Goal: Feedback & Contribution: Leave review/rating

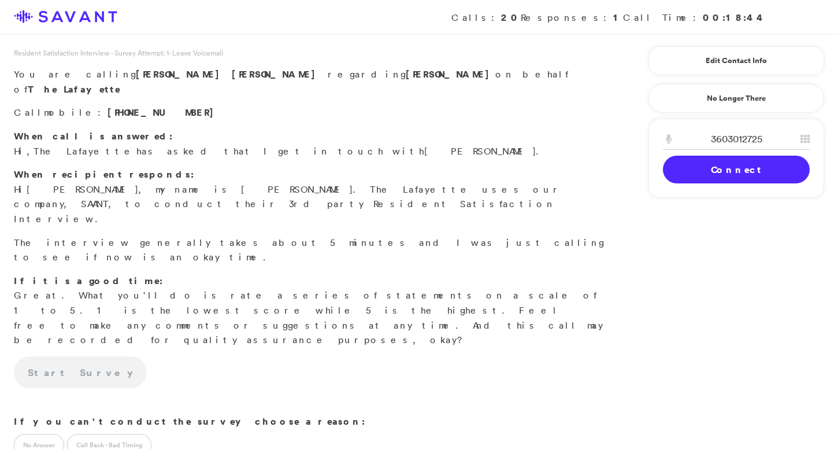
click at [695, 176] on link "Connect" at bounding box center [736, 170] width 147 height 28
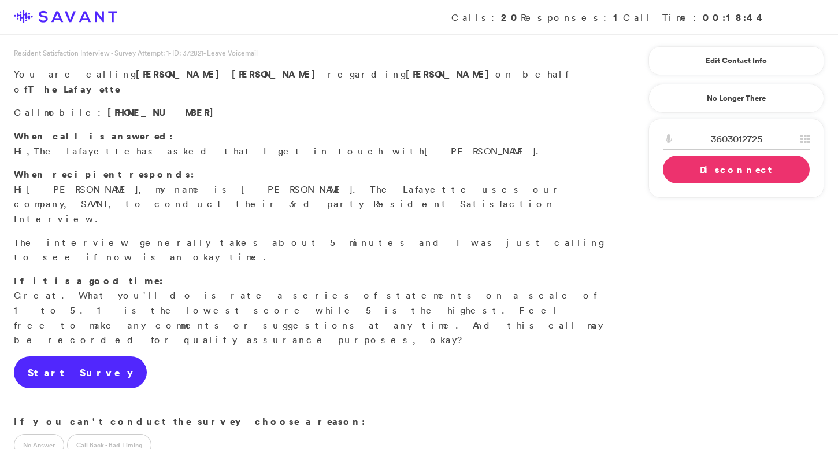
click at [54, 356] on link "Start Survey" at bounding box center [80, 372] width 133 height 32
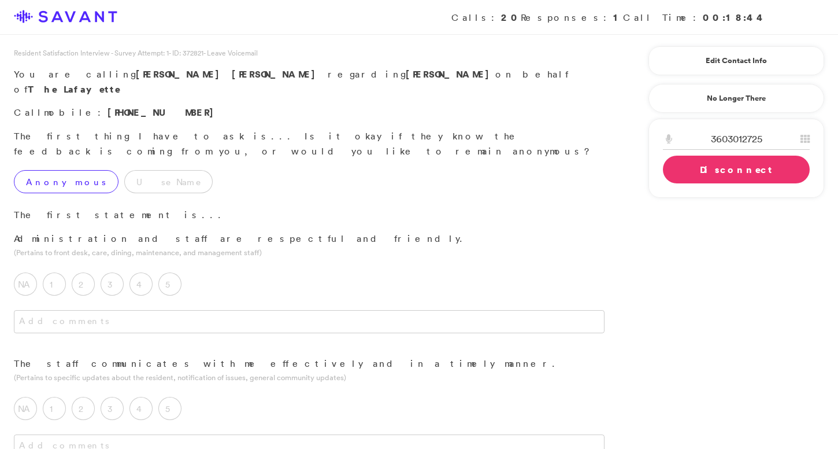
click at [55, 170] on label "Anonymous" at bounding box center [66, 181] width 105 height 23
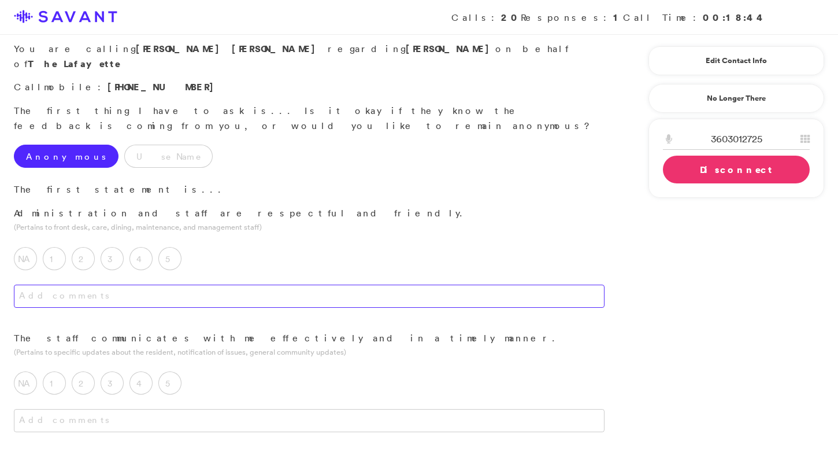
scroll to position [42, 0]
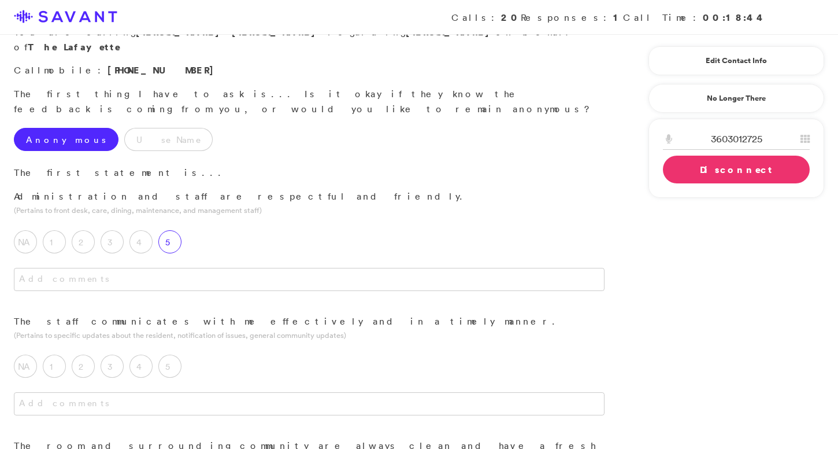
click at [172, 230] on label "5" at bounding box center [169, 241] width 23 height 23
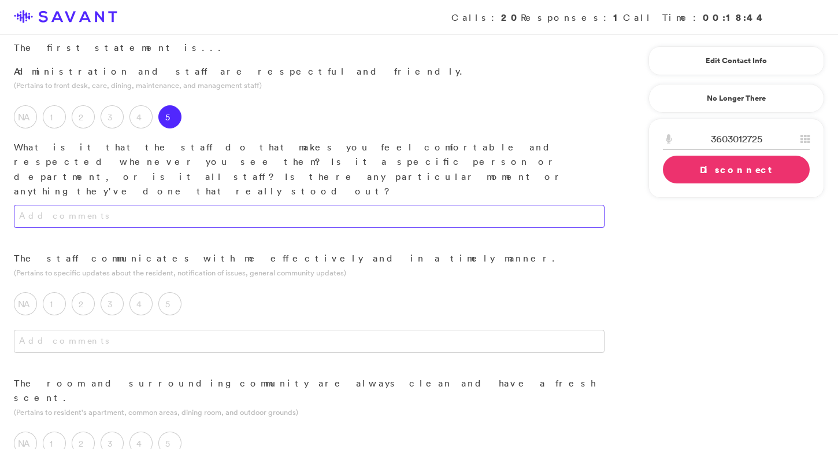
scroll to position [172, 0]
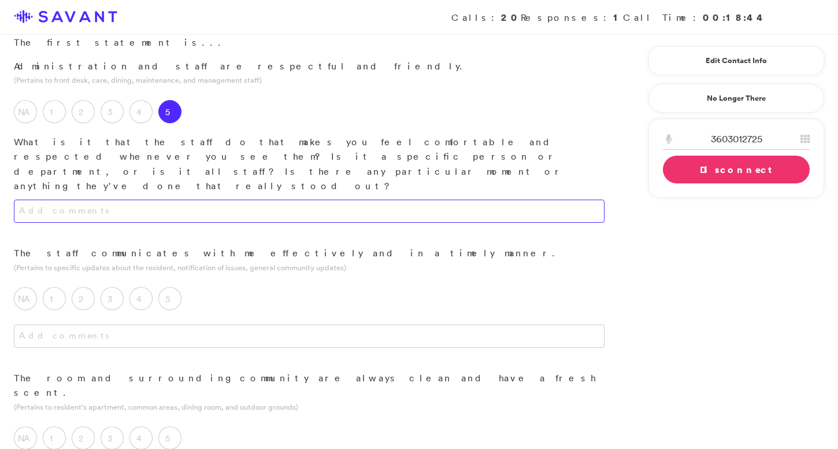
click at [212, 199] on textarea at bounding box center [309, 210] width 591 height 23
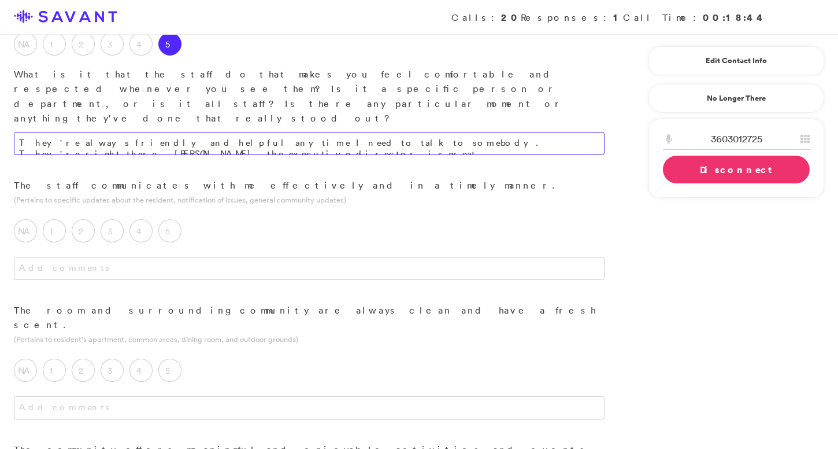
scroll to position [245, 0]
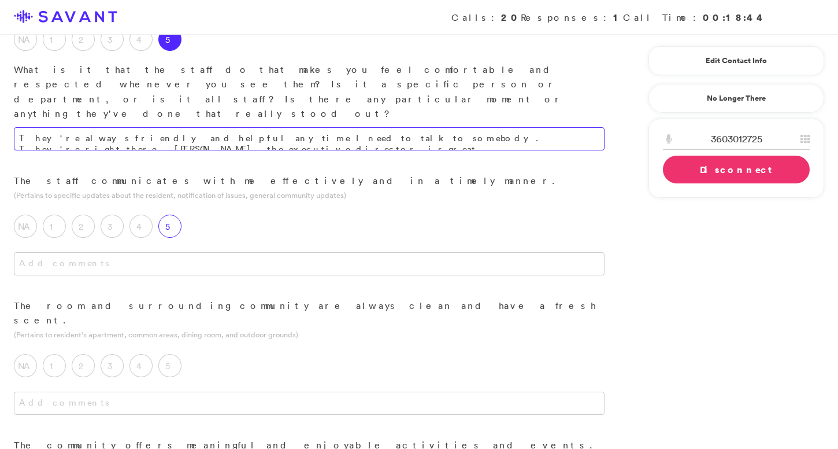
type textarea "They're always friendly and helpful anytime I need to talk to somebody. They're…"
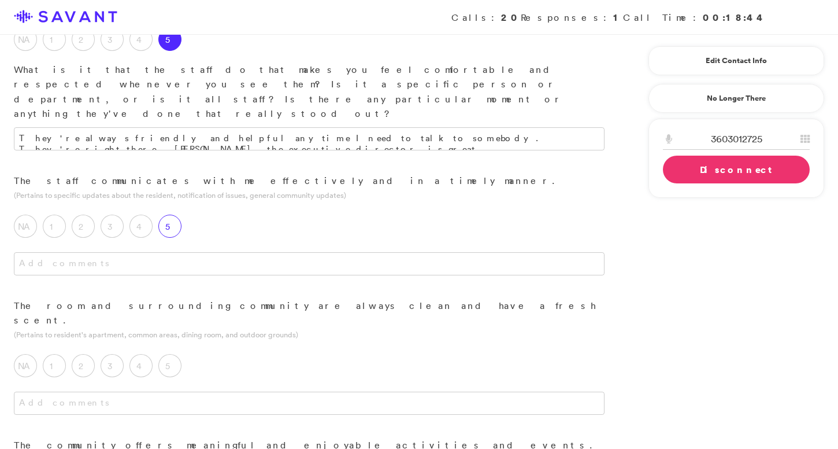
click at [177, 214] on label "5" at bounding box center [169, 225] width 23 height 23
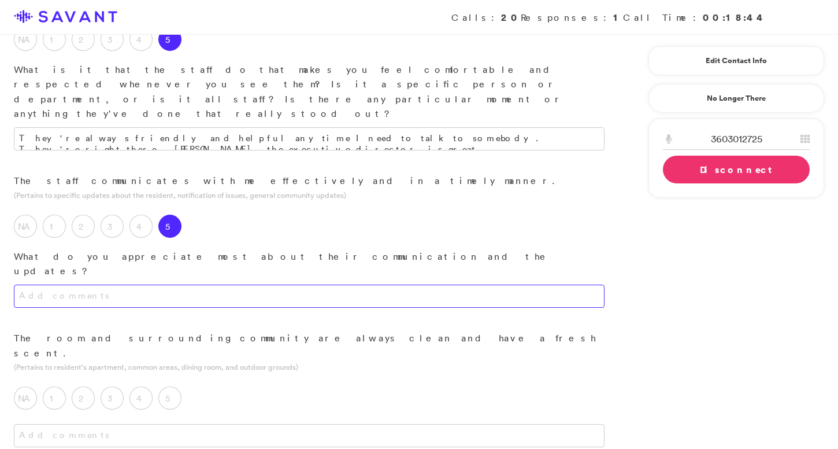
scroll to position [276, 0]
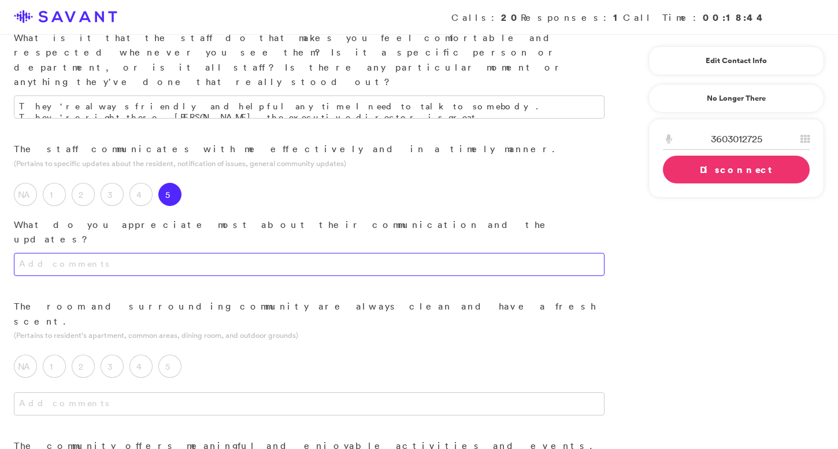
click at [201, 253] on textarea at bounding box center [309, 264] width 591 height 23
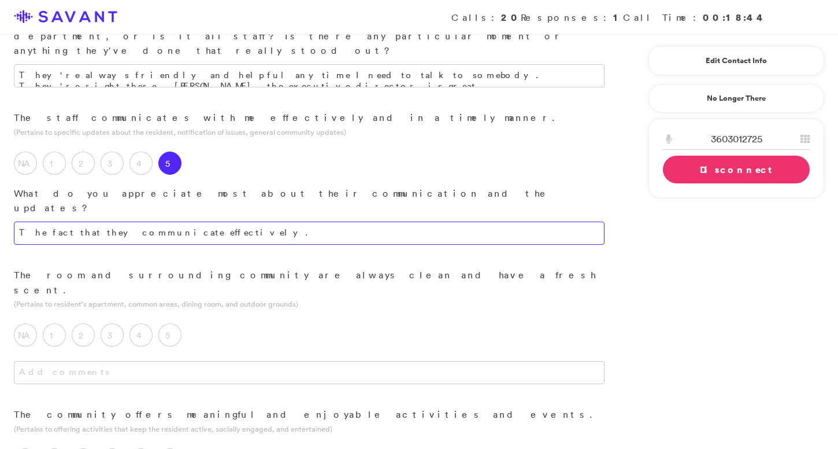
scroll to position [313, 0]
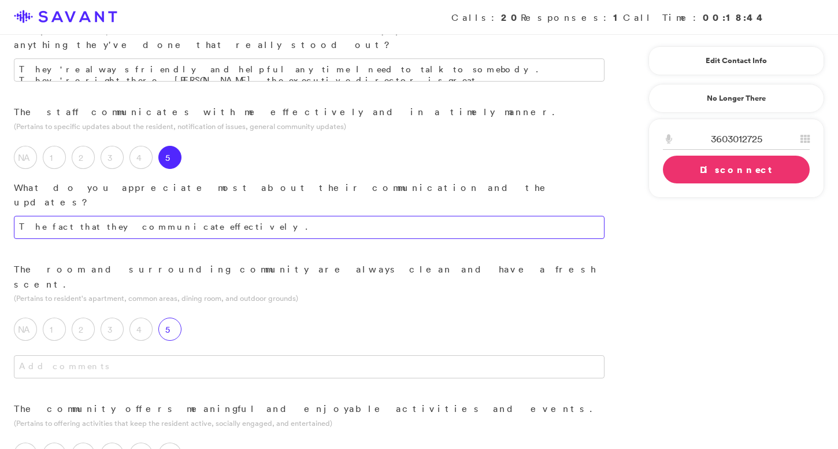
type textarea "The fact that they communicate effectively."
click at [173, 317] on label "5" at bounding box center [169, 328] width 23 height 23
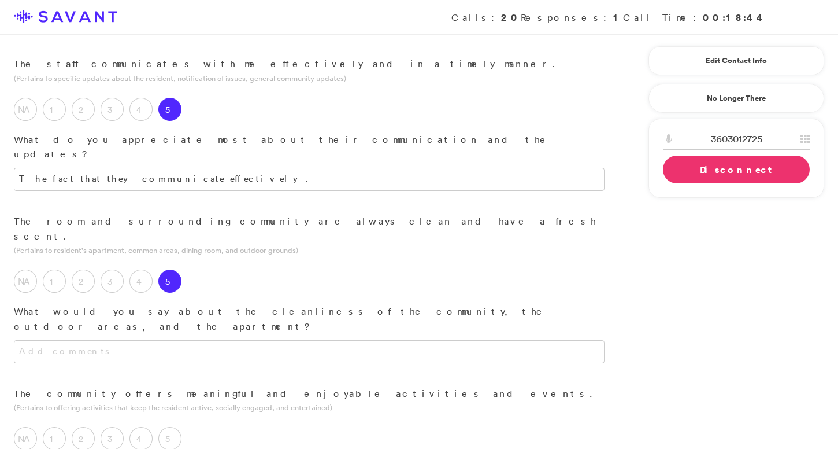
scroll to position [372, 0]
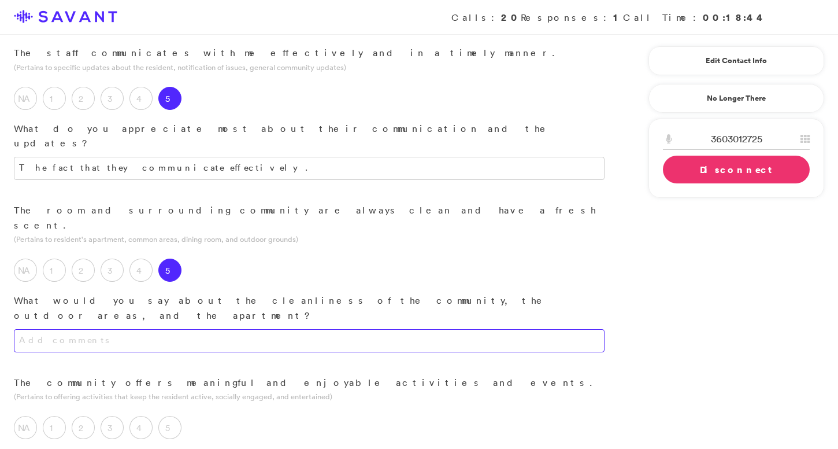
click at [191, 329] on textarea at bounding box center [309, 340] width 591 height 23
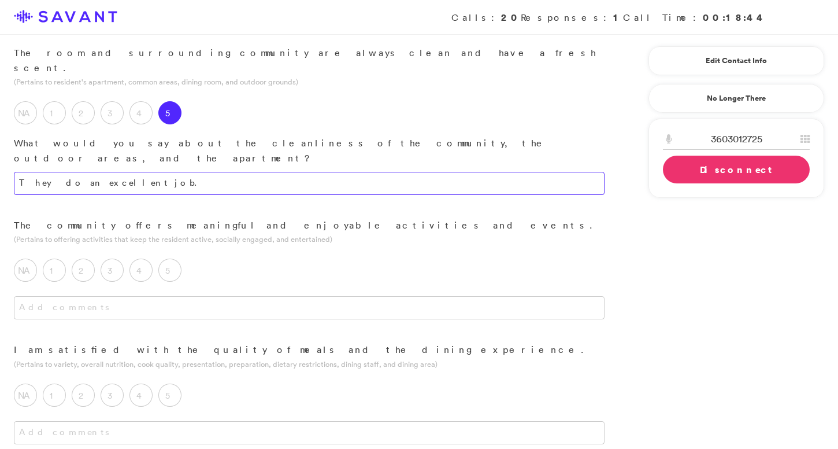
scroll to position [531, 0]
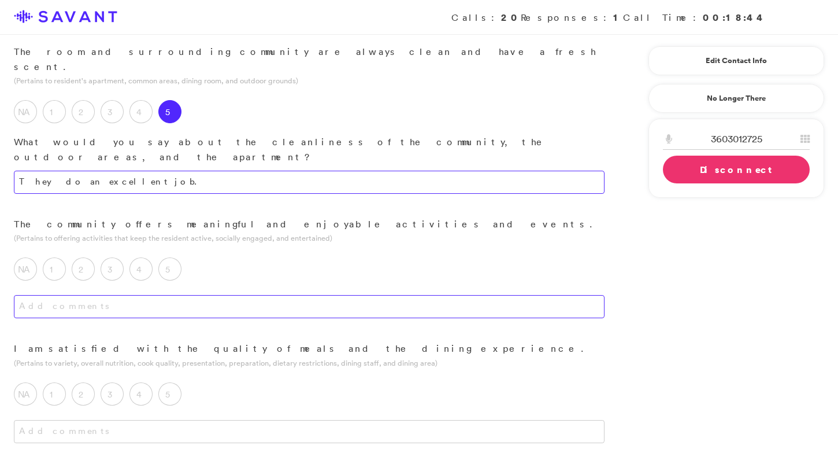
type textarea "They do an excellent job."
click at [225, 295] on textarea at bounding box center [309, 306] width 591 height 23
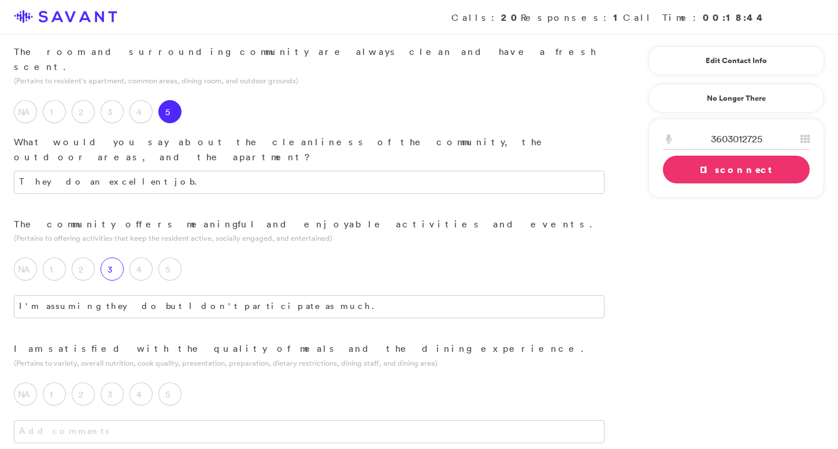
click at [110, 257] on label "3" at bounding box center [112, 268] width 23 height 23
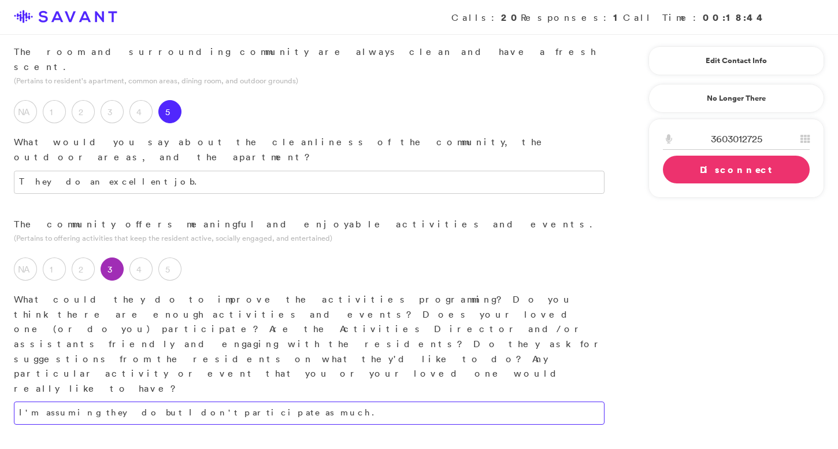
click at [232, 401] on textarea "I'm assuming they do but I don't participate as much." at bounding box center [309, 412] width 591 height 23
click at [245, 401] on textarea "I'm assuming they do, but I don't participate as much." at bounding box center [309, 412] width 591 height 23
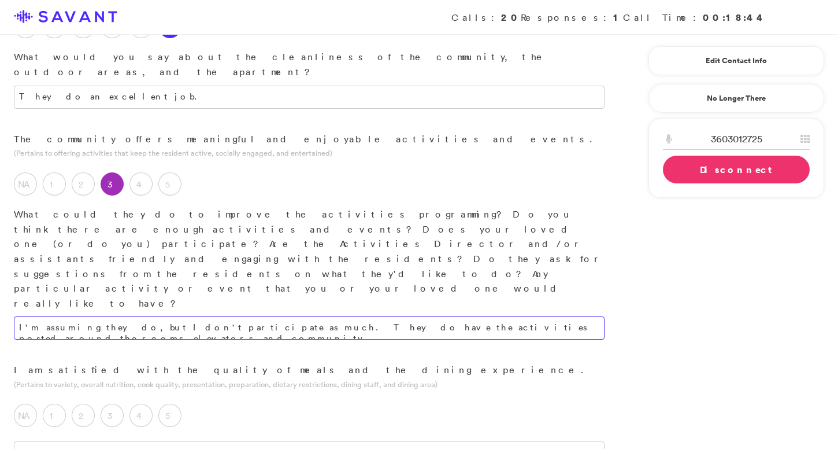
scroll to position [617, 0]
type textarea "I'm assuming they do, but I don't participate as much. They do have the activit…"
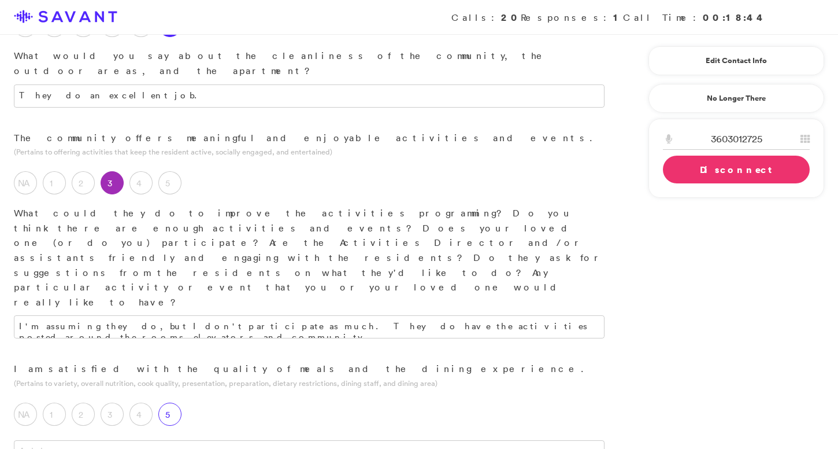
click at [175, 402] on label "5" at bounding box center [169, 413] width 23 height 23
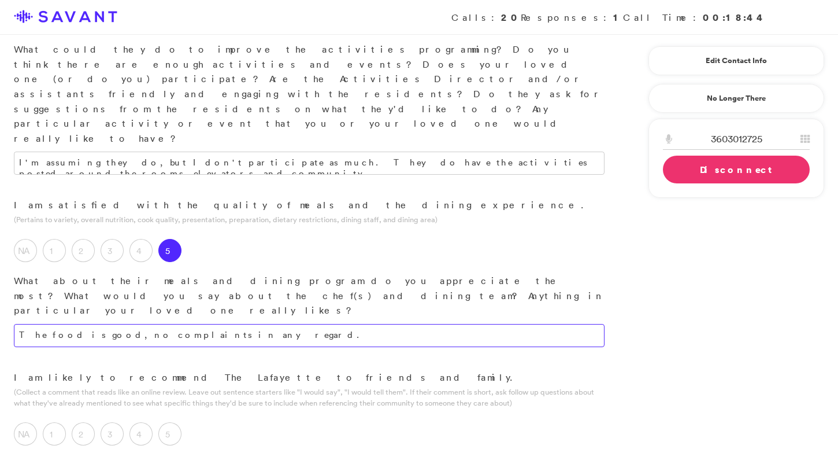
scroll to position [781, 0]
type textarea "The food is good, no complaints in any regard."
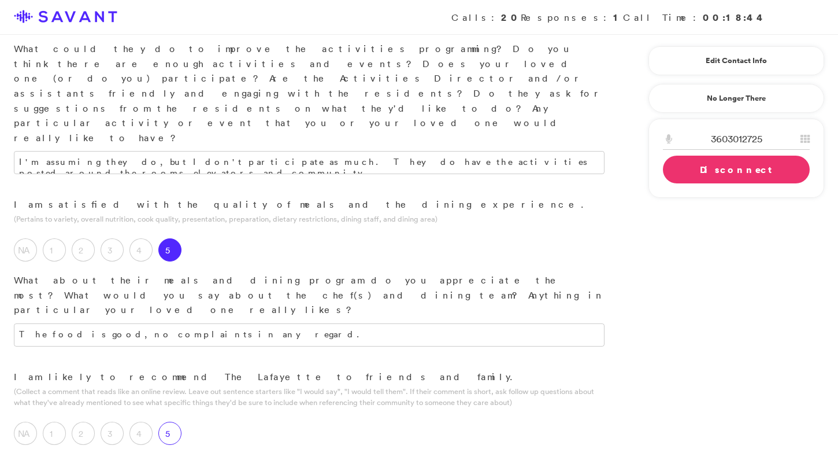
click at [170, 421] on label "5" at bounding box center [169, 432] width 23 height 23
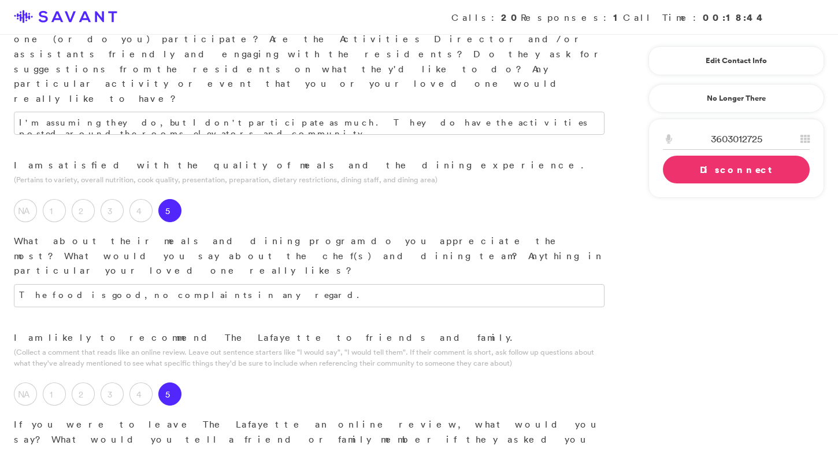
scroll to position [842, 0]
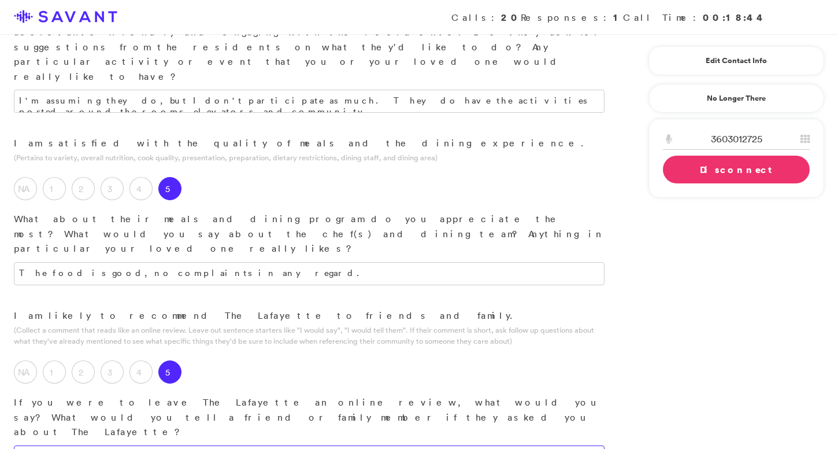
click at [214, 445] on textarea at bounding box center [309, 456] width 591 height 23
type textarea "T"
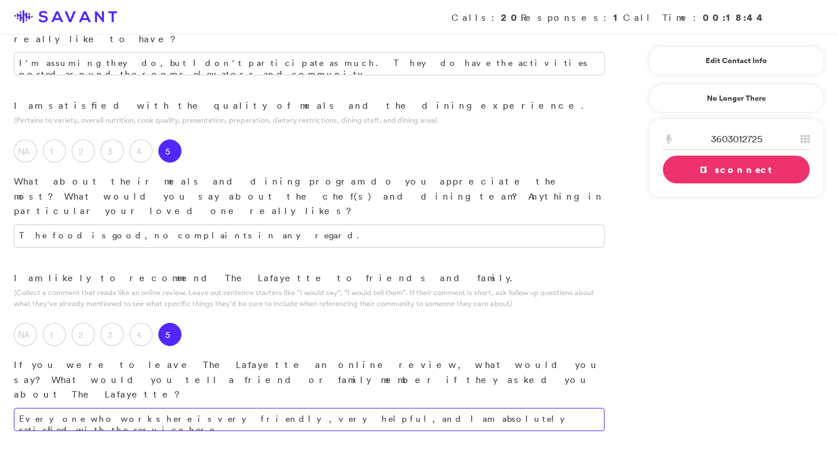
scroll to position [900, 0]
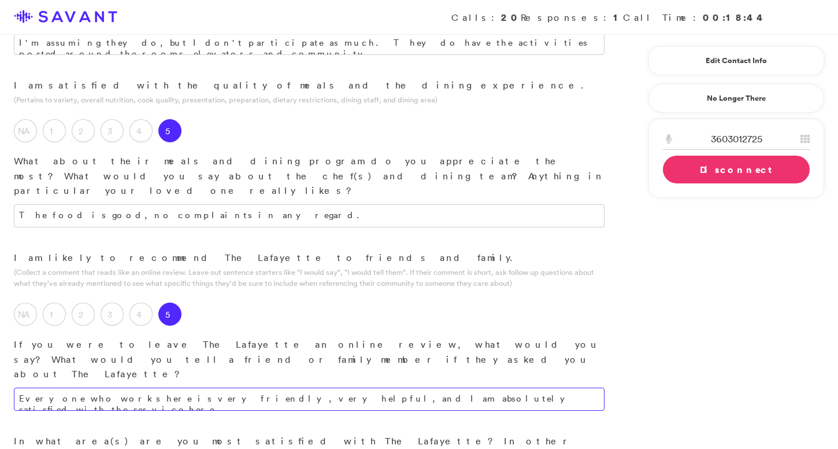
type textarea "Everyone who works here is very friendly, very helpful, and I am absolutely sat…"
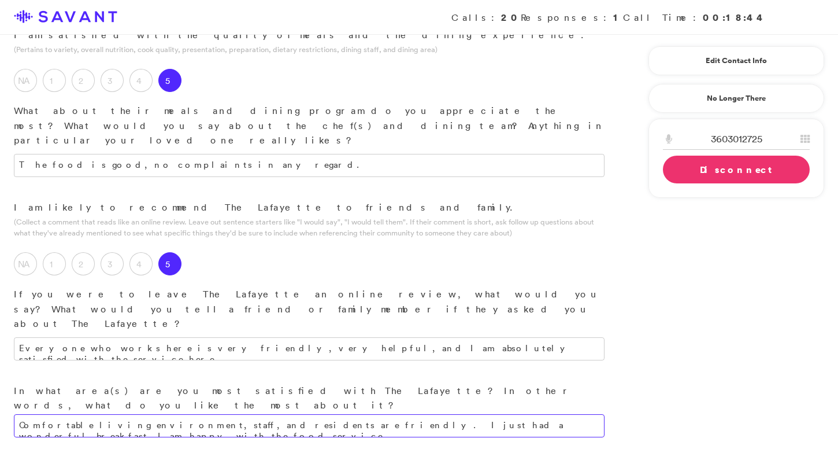
scroll to position [974, 0]
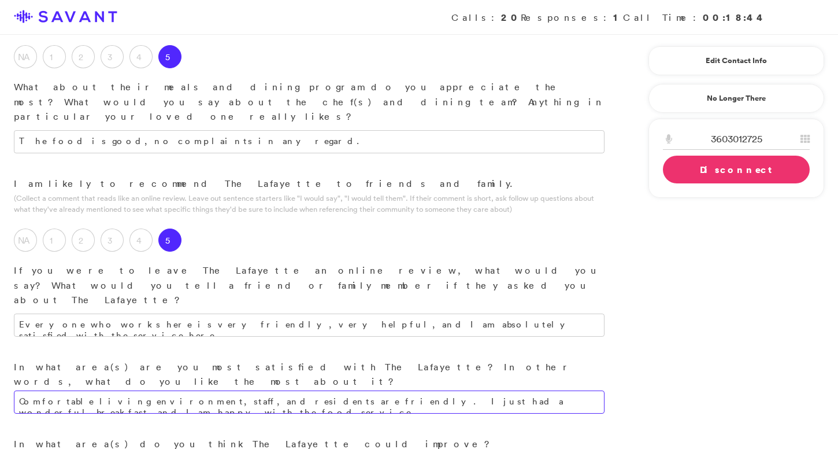
type textarea "Comfortable living environment, staff, and residents are friendly. I just had a…"
type textarea "I am pleased with everything here."
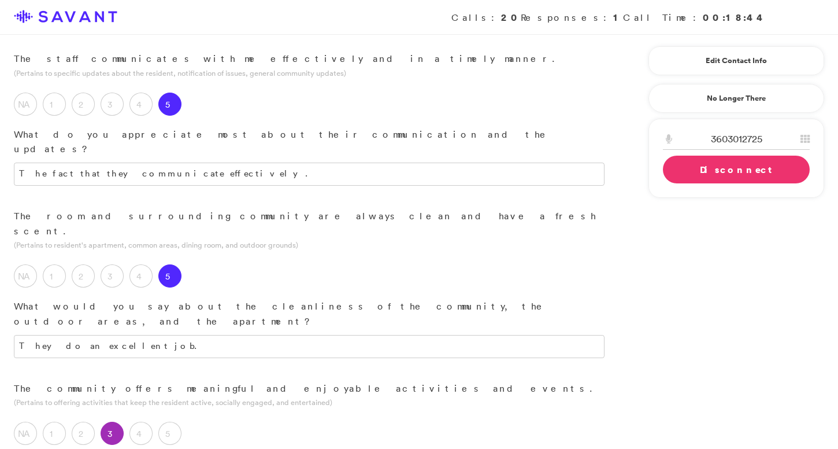
scroll to position [0, 0]
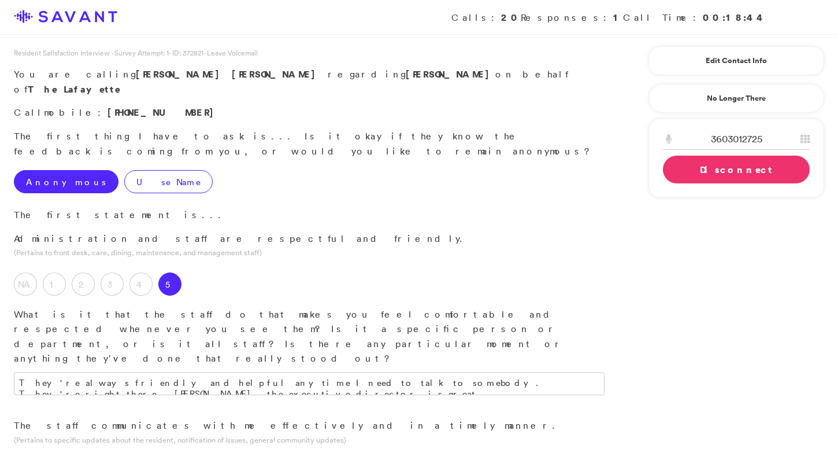
click at [132, 170] on label "Use Name" at bounding box center [168, 181] width 88 height 23
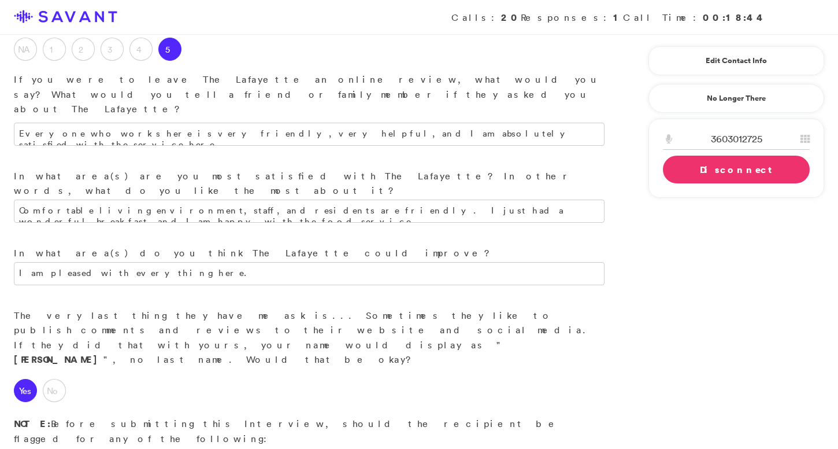
scroll to position [1173, 0]
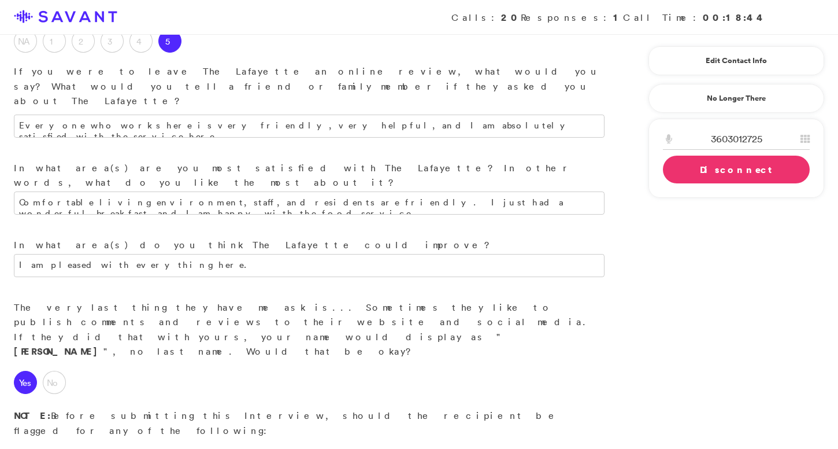
click at [690, 171] on link "Disconnect" at bounding box center [736, 170] width 147 height 28
